Goal: Connect with others: Connect with others

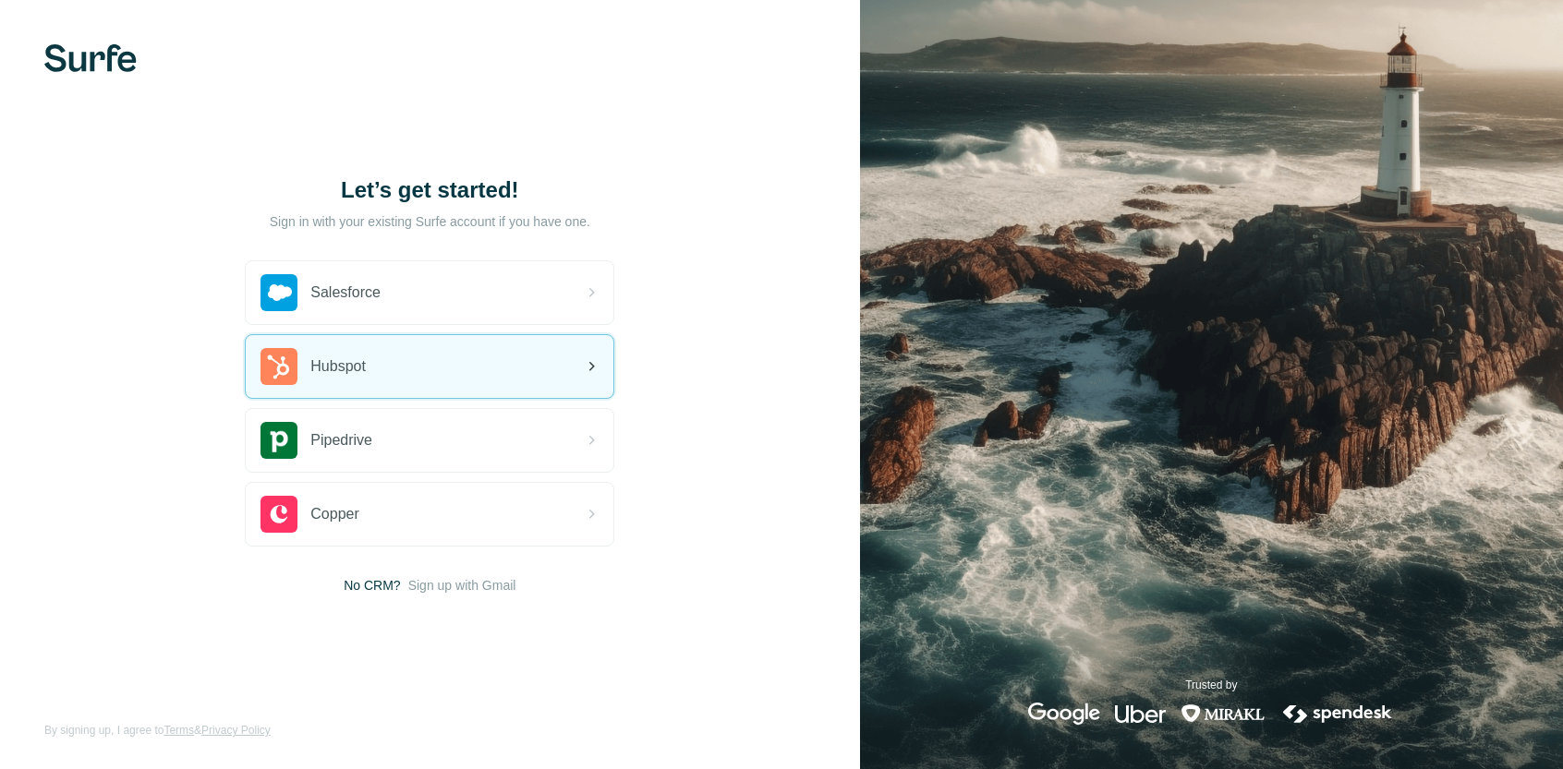
click at [476, 353] on div "Hubspot" at bounding box center [430, 366] width 368 height 63
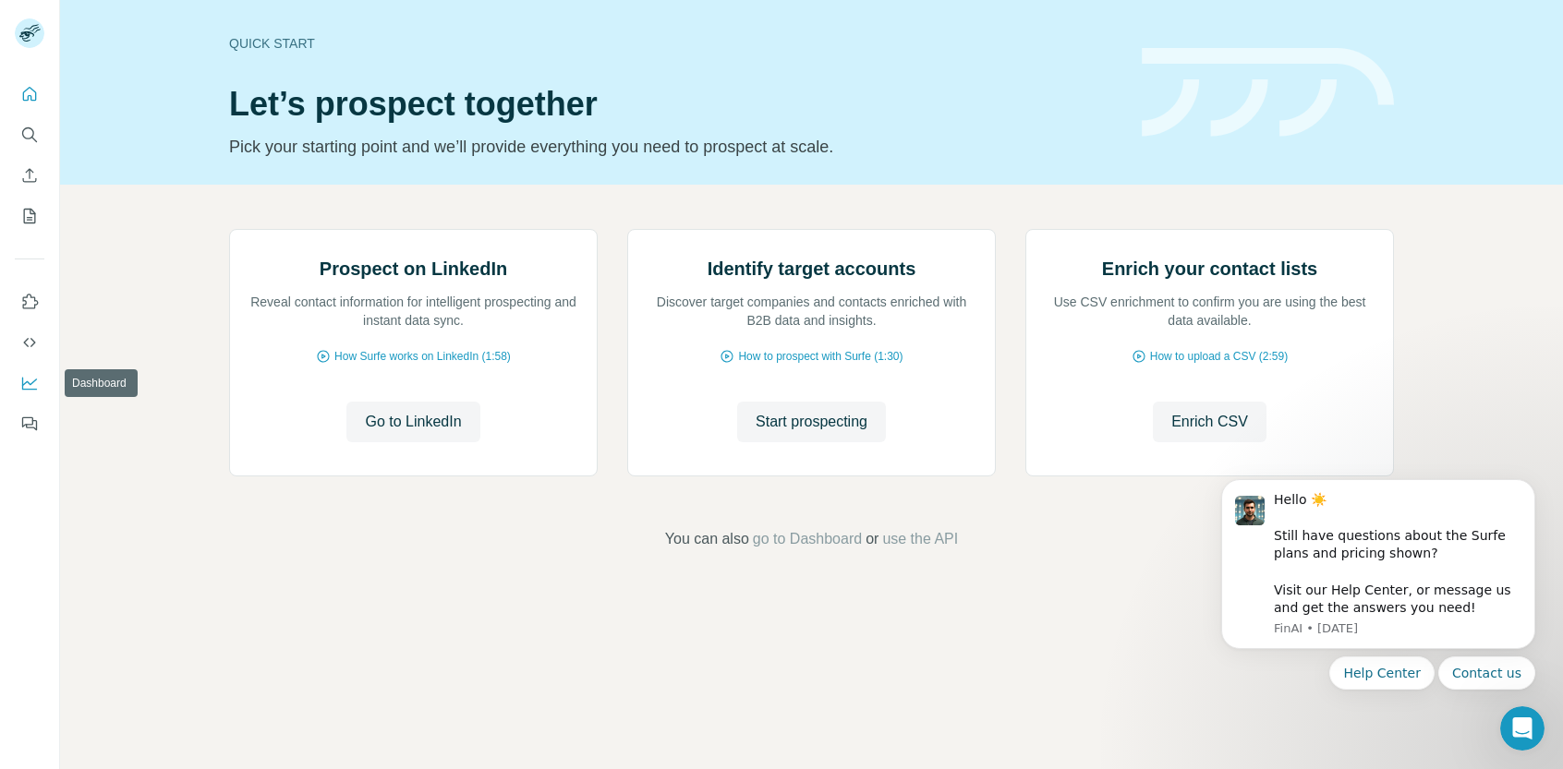
click at [31, 381] on icon "Dashboard" at bounding box center [29, 383] width 18 height 18
